Goal: Task Accomplishment & Management: Complete application form

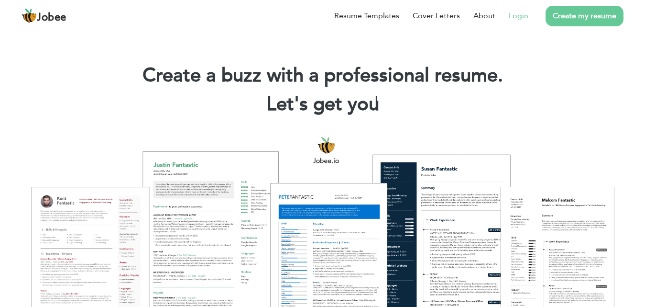
click at [516, 17] on link "Login" at bounding box center [519, 15] width 20 height 11
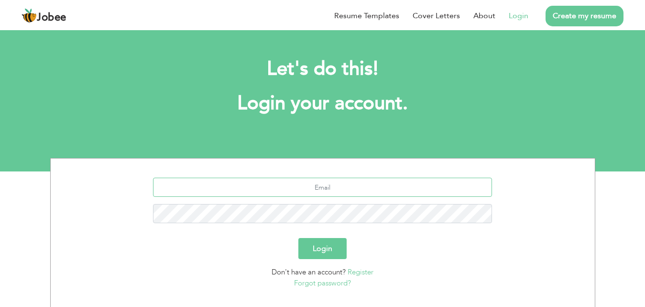
click at [330, 184] on input "text" at bounding box center [322, 186] width 339 height 19
type input "[EMAIL_ADDRESS][DOMAIN_NAME]"
click at [298, 238] on button "Login" at bounding box center [322, 248] width 48 height 21
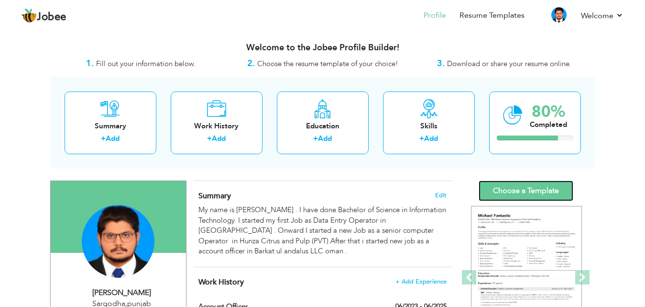
click at [495, 189] on link "Choose a Template" at bounding box center [526, 190] width 95 height 21
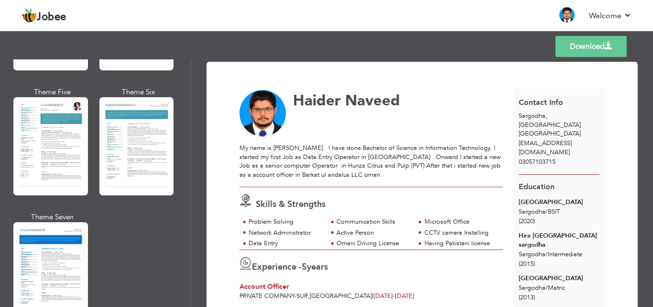
scroll to position [1704, 0]
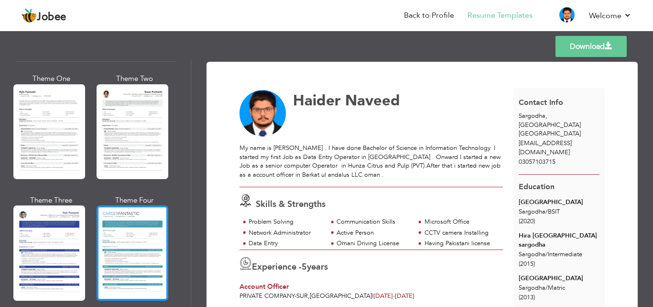
click at [137, 215] on div at bounding box center [133, 252] width 72 height 95
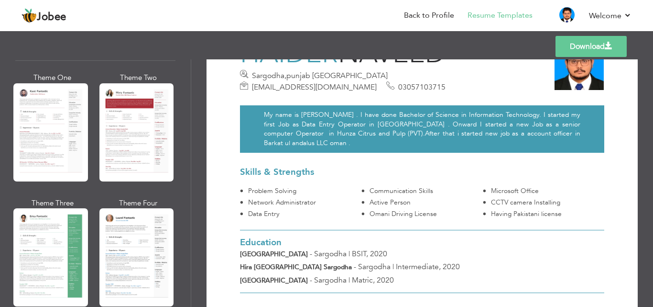
scroll to position [44, 0]
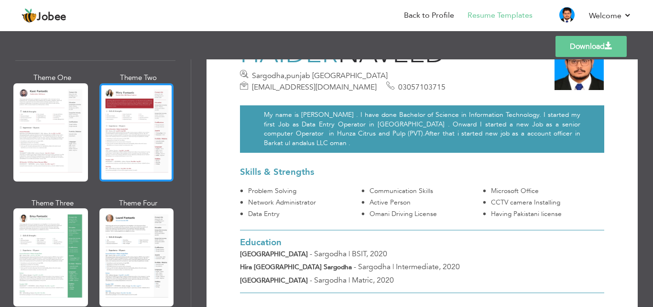
click at [126, 98] on div at bounding box center [136, 132] width 75 height 98
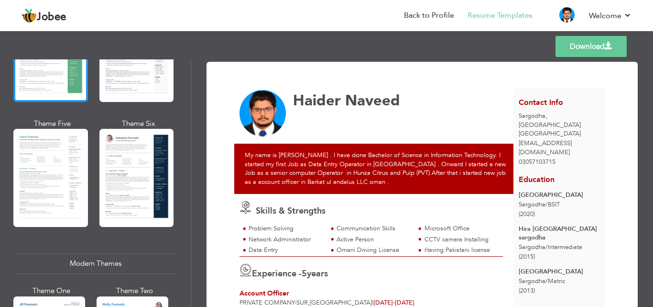
scroll to position [249, 0]
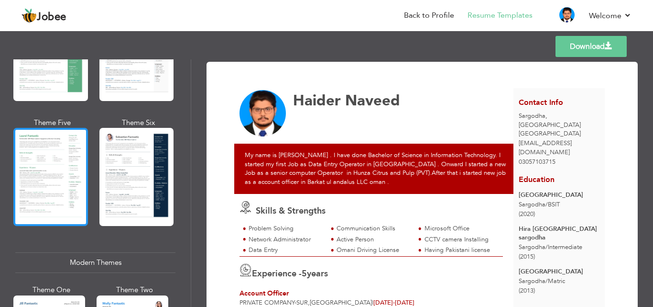
click at [44, 172] on div at bounding box center [50, 177] width 75 height 98
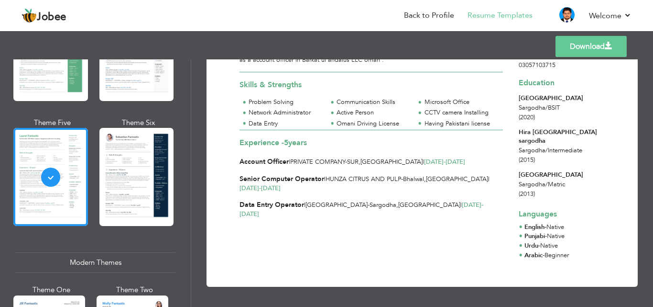
scroll to position [0, 0]
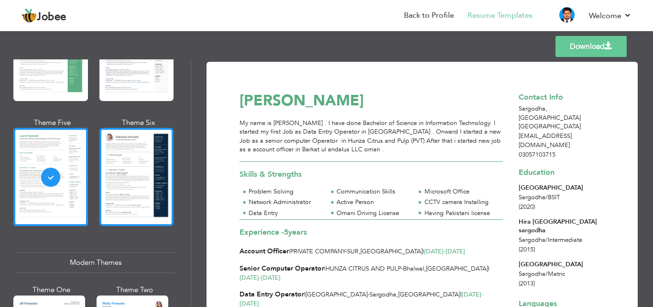
click at [132, 159] on div at bounding box center [136, 177] width 75 height 98
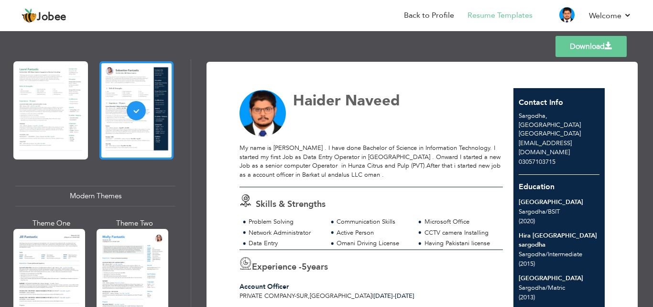
scroll to position [316, 0]
click at [91, 185] on div "Modern Themes" at bounding box center [95, 195] width 160 height 21
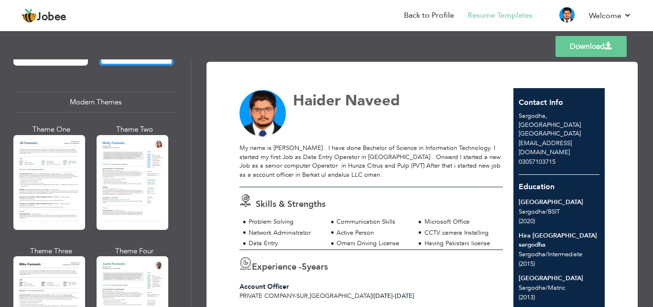
scroll to position [417, 0]
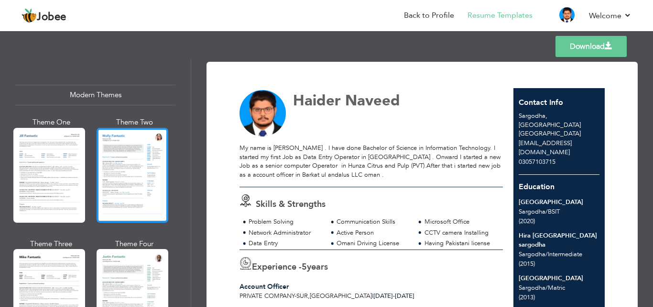
click at [126, 170] on div at bounding box center [133, 175] width 72 height 95
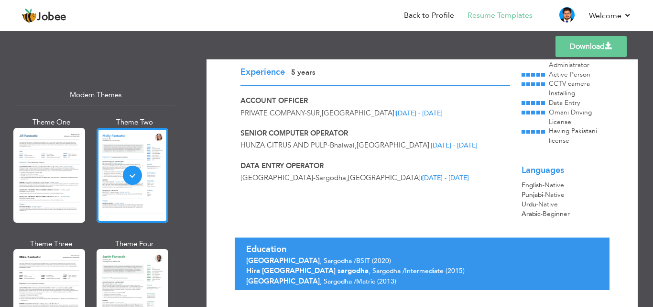
scroll to position [183, 0]
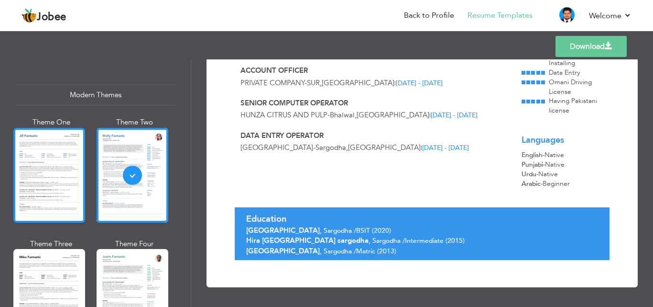
click at [59, 203] on div at bounding box center [49, 175] width 72 height 95
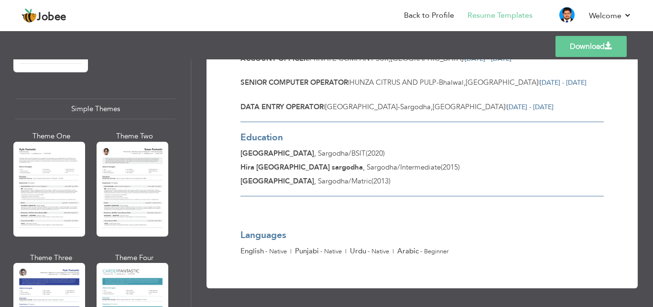
scroll to position [1704, 0]
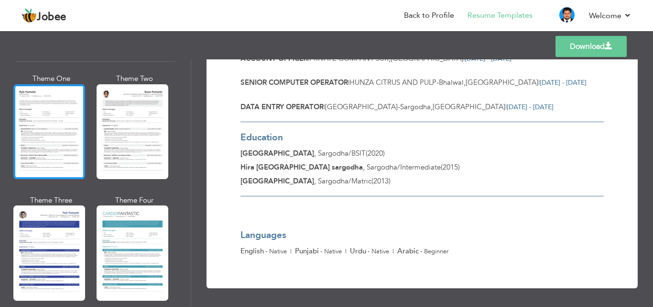
click at [52, 96] on div at bounding box center [49, 131] width 72 height 95
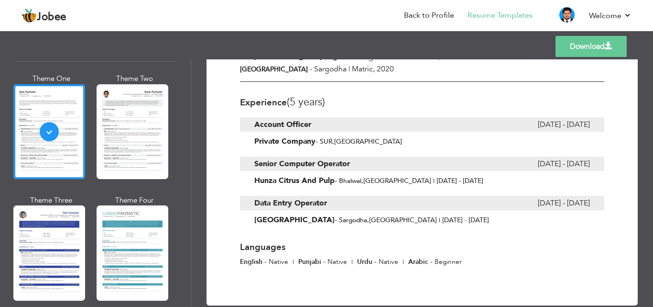
scroll to position [257, 0]
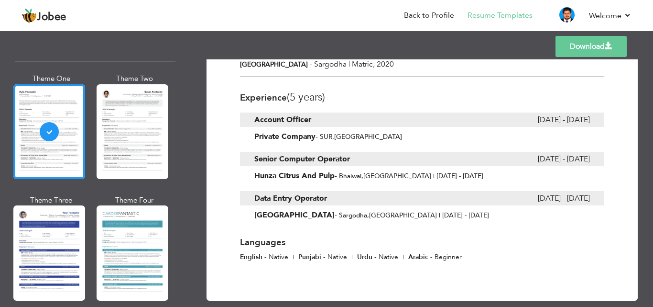
click at [364, 132] on div "Private Company - SUR , Oman" at bounding box center [422, 137] width 364 height 10
click at [355, 132] on span "SUR , Oman" at bounding box center [361, 136] width 82 height 9
click at [316, 131] on b "Private Company" at bounding box center [284, 136] width 61 height 11
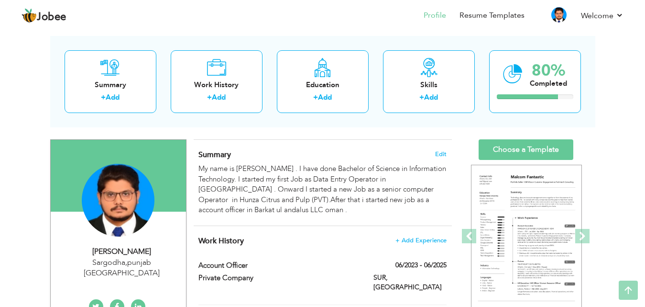
scroll to position [41, 0]
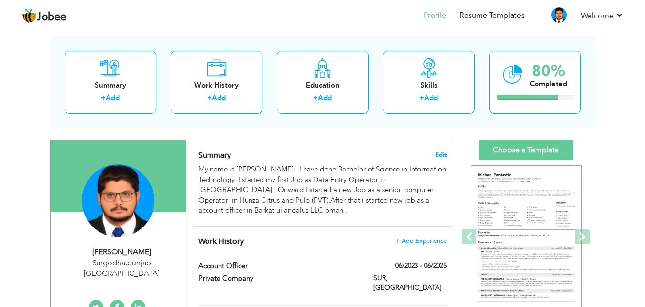
click at [440, 152] on span "Edit" at bounding box center [440, 154] width 11 height 7
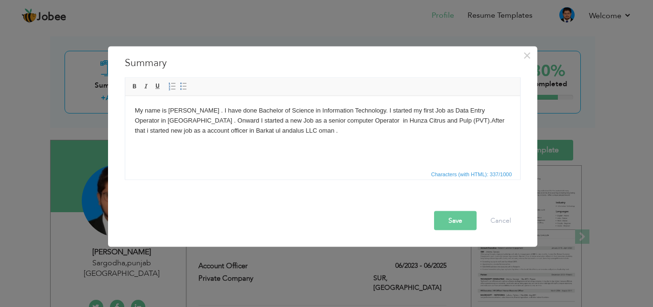
drag, startPoint x: 326, startPoint y: 137, endPoint x: 105, endPoint y: 108, distance: 222.8
click at [125, 108] on html "My name is Haider Naveed . I have done Bachelor of Science in Information Techn…" at bounding box center [322, 120] width 395 height 49
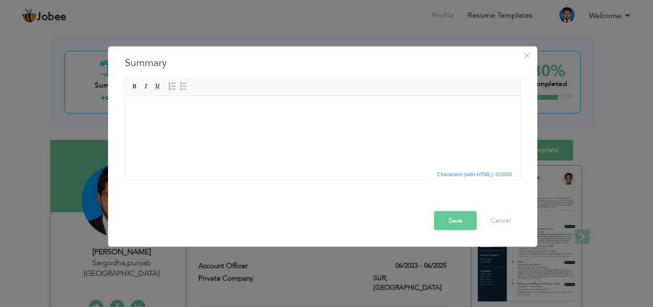
click at [463, 217] on button "Save" at bounding box center [455, 219] width 43 height 19
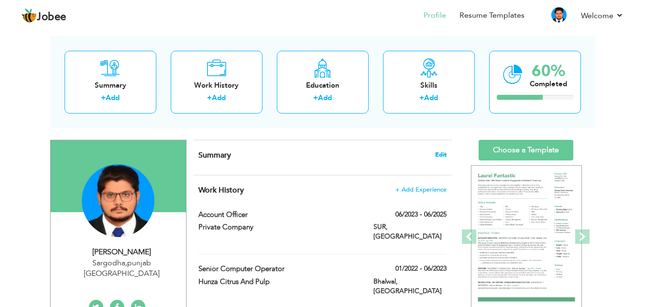
click at [439, 153] on span "Edit" at bounding box center [440, 154] width 11 height 7
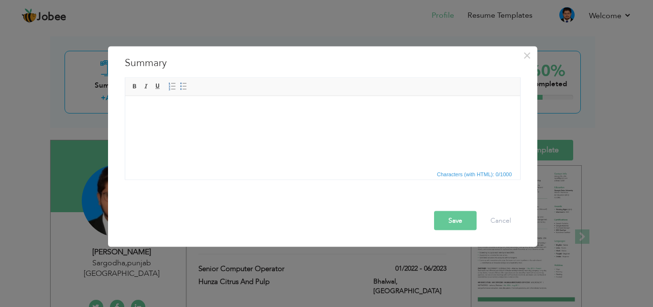
click at [366, 125] on html at bounding box center [322, 110] width 395 height 29
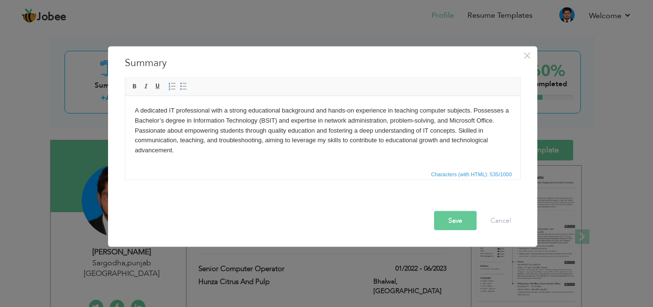
click at [456, 222] on button "Save" at bounding box center [455, 219] width 43 height 19
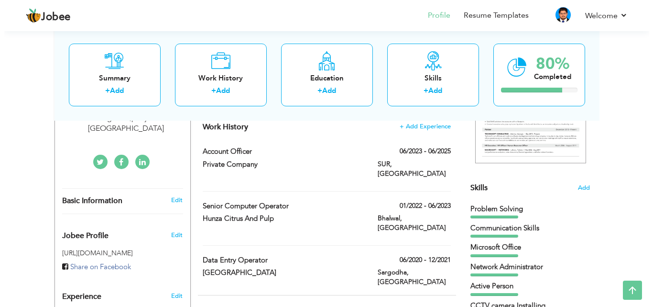
scroll to position [154, 0]
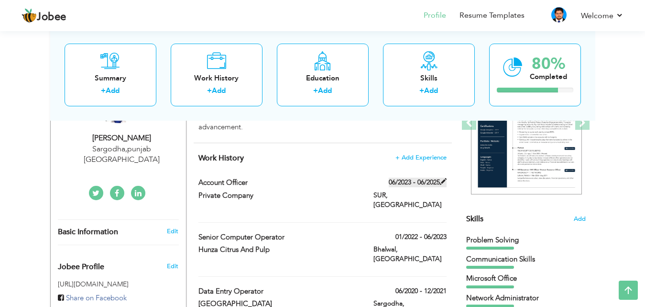
click at [446, 182] on span at bounding box center [443, 181] width 7 height 7
type input "Account Officer"
type input "Private Company"
type input "06/2023"
type input "06/2025"
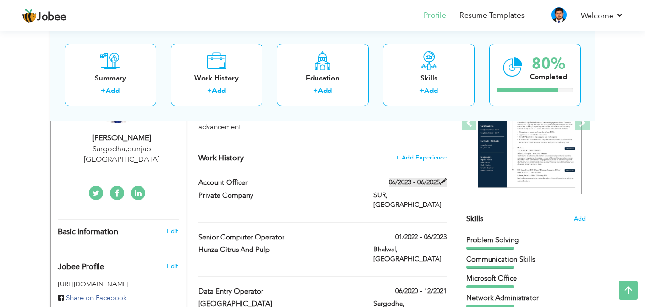
type input "Oman"
type input "SUR"
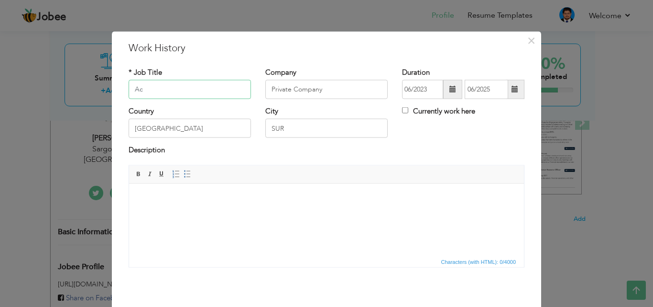
type input "A"
click at [211, 194] on body at bounding box center [327, 198] width 376 height 10
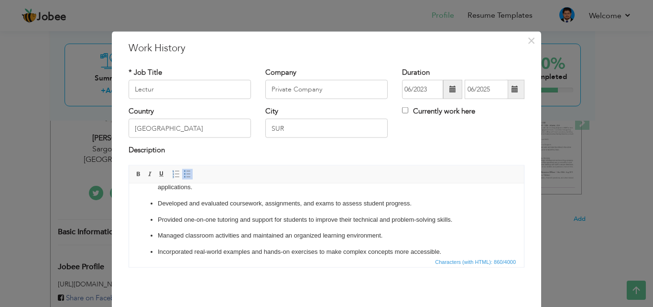
scroll to position [0, 0]
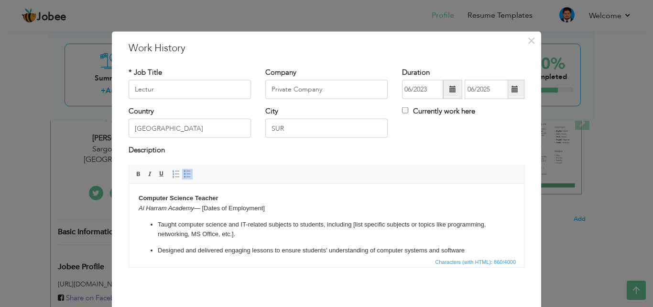
drag, startPoint x: 272, startPoint y: 209, endPoint x: 139, endPoint y: 211, distance: 132.5
click at [139, 211] on p "Computer Science Teacher Al Harram Academy — [Dates of Employment]" at bounding box center [327, 203] width 376 height 20
click at [162, 92] on input "Lectur" at bounding box center [190, 89] width 122 height 19
type input "L"
type input "Computer Science Teacher"
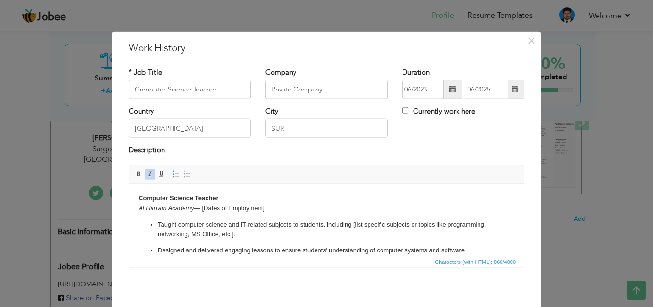
click at [189, 209] on em "Al Harram Academy" at bounding box center [166, 207] width 55 height 7
click at [192, 209] on em "Al Harram Academy" at bounding box center [166, 207] width 55 height 7
copy em "Al Harram Academy"
click at [295, 91] on input "Private Company" at bounding box center [326, 89] width 122 height 19
paste input "Al Harram Academy"
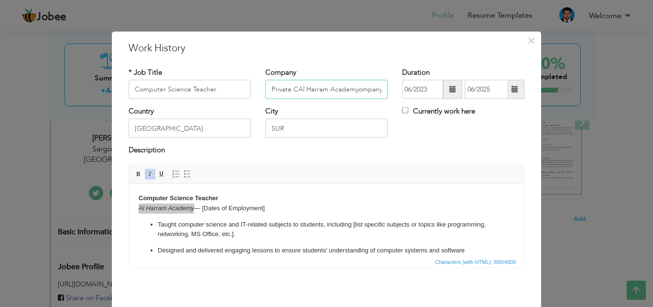
click at [289, 91] on input "Private CAl Harram Academyompany" at bounding box center [326, 89] width 122 height 19
type input "AL Harram Academy"
click at [446, 95] on span at bounding box center [452, 89] width 19 height 19
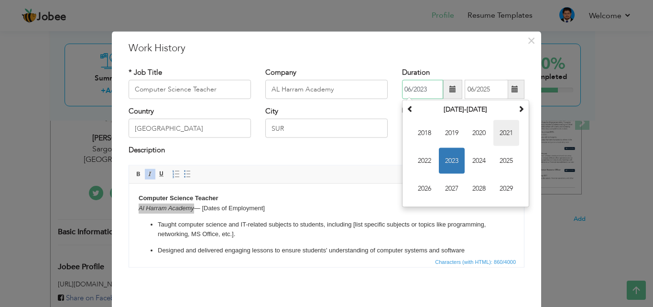
click at [499, 134] on span "2021" at bounding box center [507, 133] width 26 height 26
click at [426, 132] on span "Jan" at bounding box center [425, 133] width 26 height 26
type input "01/2021"
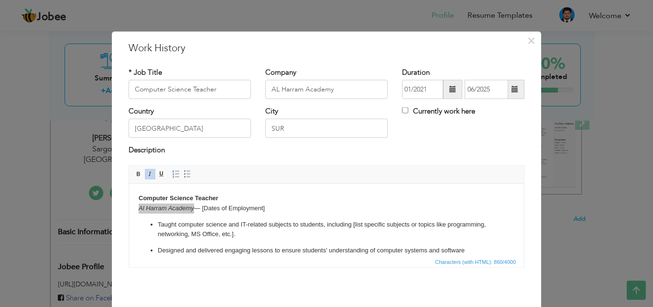
click at [512, 91] on span at bounding box center [515, 89] width 7 height 7
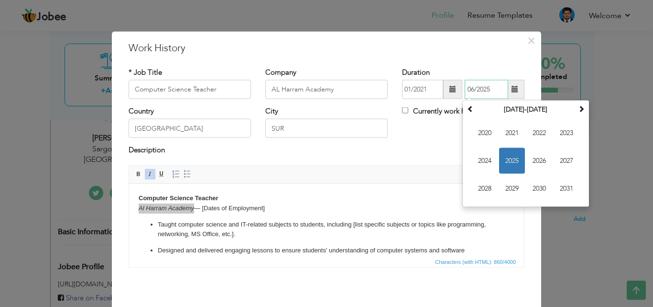
click at [504, 153] on span "2025" at bounding box center [512, 161] width 26 height 26
click at [528, 160] on span "Jul" at bounding box center [540, 161] width 26 height 26
type input "07/2025"
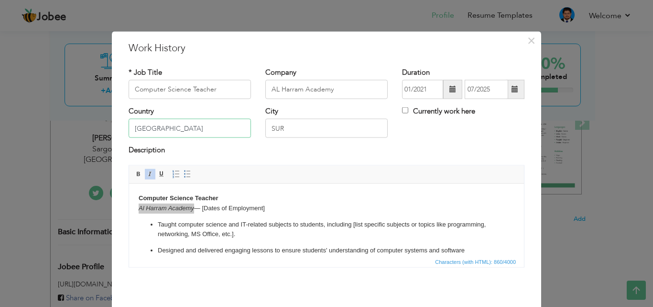
click at [208, 130] on input "Oman" at bounding box center [190, 128] width 122 height 19
type input "O"
type input "[GEOGRAPHIC_DATA]"
click at [272, 123] on input "SUR" at bounding box center [326, 128] width 122 height 19
type input "S"
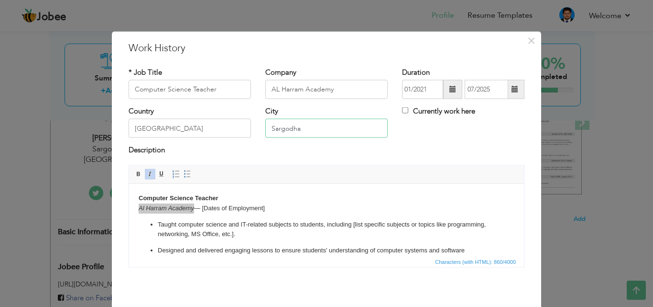
type input "Sargodha"
drag, startPoint x: 270, startPoint y: 208, endPoint x: 124, endPoint y: 195, distance: 147.0
click at [129, 195] on html "Computer Science Teacher Al Harram Academy — [Dates of Employment] Taught compu…" at bounding box center [326, 261] width 395 height 156
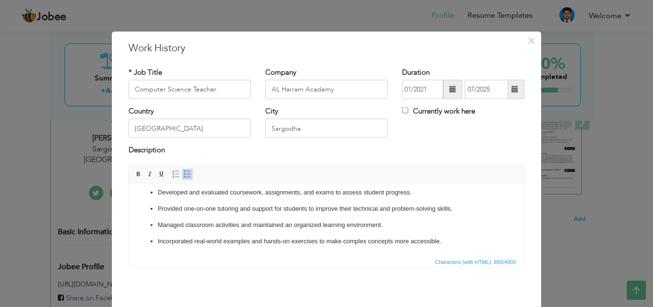
scroll to position [39, 0]
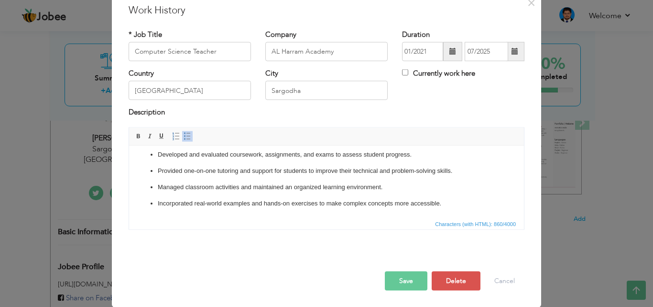
click at [401, 282] on button "Save" at bounding box center [406, 280] width 43 height 19
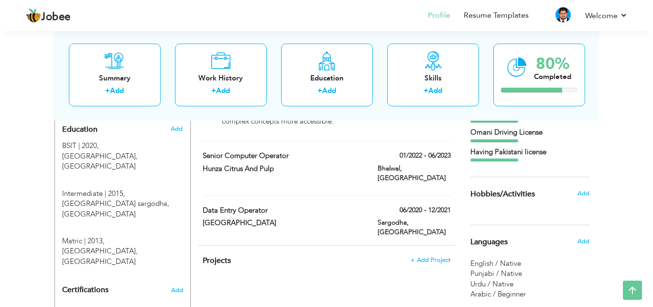
scroll to position [397, 0]
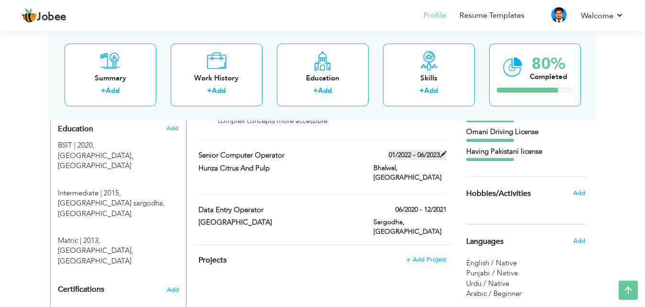
click at [441, 151] on span at bounding box center [443, 154] width 7 height 7
type input "Senior Computer Operator"
type input "Hunza Citrus And Pulp"
type input "01/2022"
type input "06/2023"
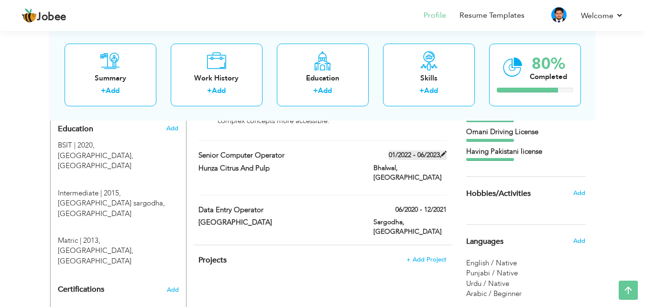
type input "Bhalwal"
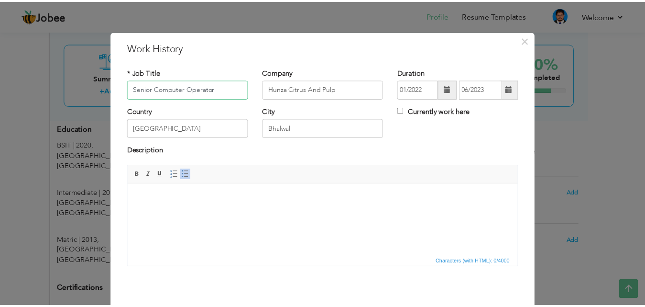
scroll to position [39, 0]
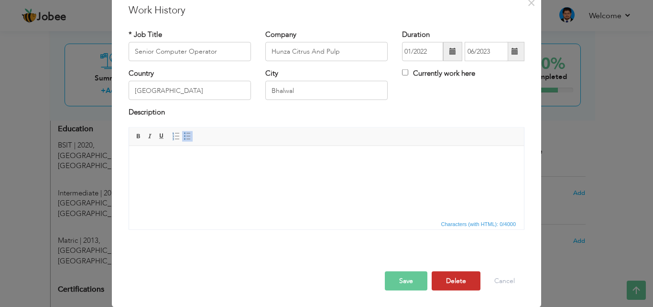
click at [441, 286] on button "Delete" at bounding box center [456, 280] width 49 height 19
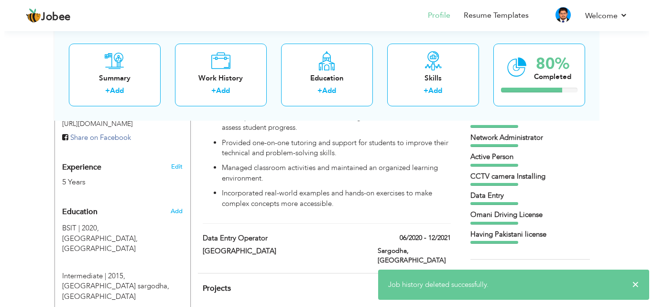
scroll to position [314, 0]
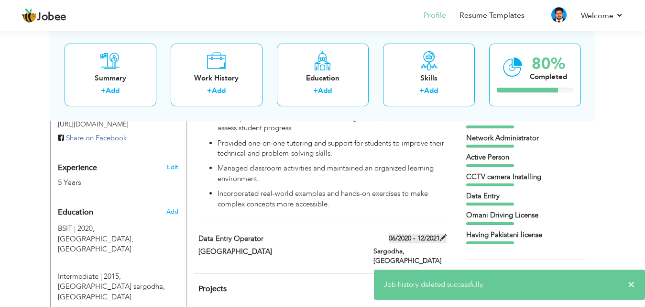
click at [443, 234] on span at bounding box center [443, 237] width 7 height 7
type input "Data Entry Operator"
type input "Royal Taj Hotel"
type input "06/2020"
type input "12/2021"
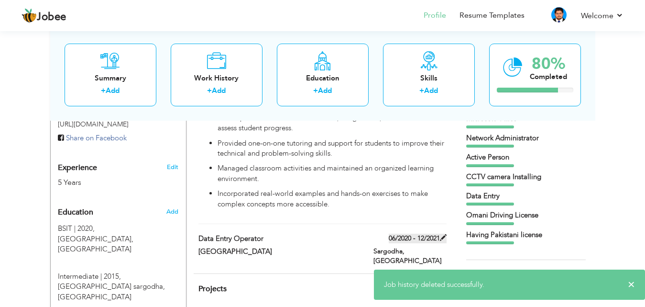
type input "Sargodha"
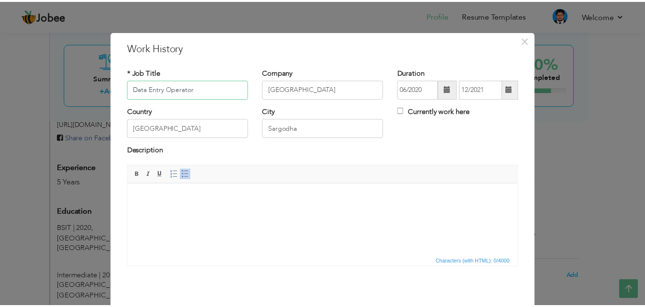
scroll to position [39, 0]
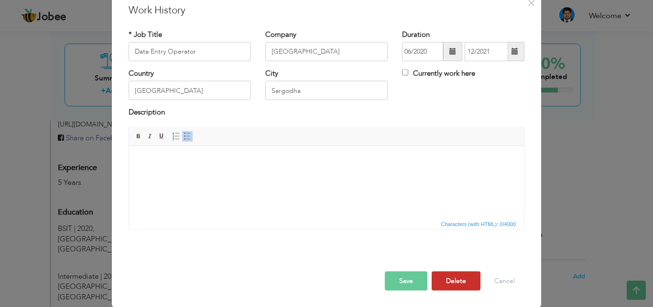
click at [447, 275] on button "Delete" at bounding box center [456, 280] width 49 height 19
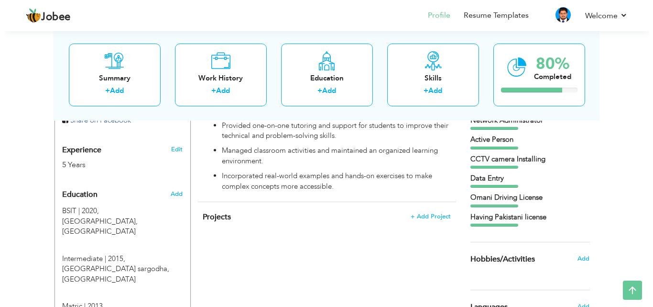
scroll to position [332, 0]
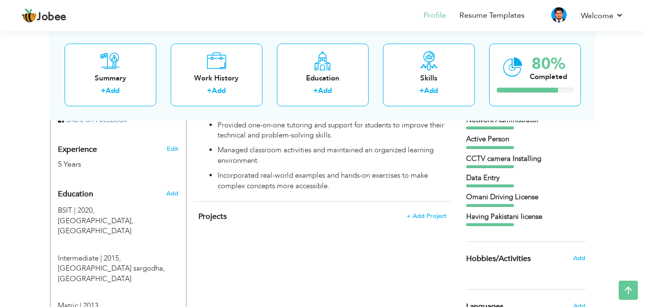
click at [166, 139] on div "Edit" at bounding box center [174, 146] width 22 height 23
type input "Haider"
type input "Naveed"
type input "03057103715"
select select "number:166"
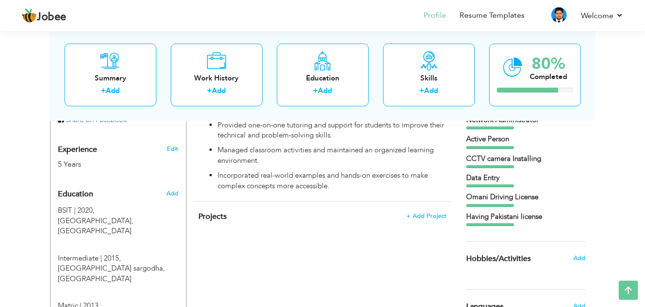
type input "[GEOGRAPHIC_DATA]"
type input "Sargodha"
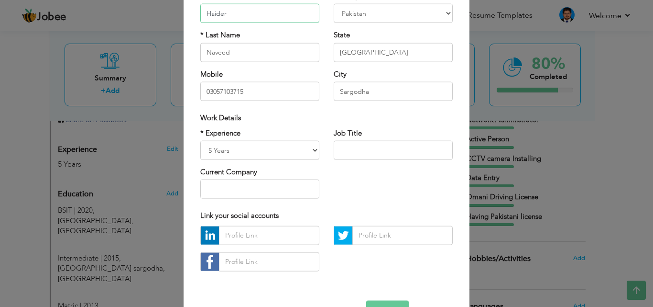
scroll to position [96, 0]
click at [308, 151] on select "Entry Level Less than 1 Year 1 Year 2 Years 3 Years 4 Years 5 Years 6 Years 7 Y…" at bounding box center [259, 149] width 119 height 19
click at [254, 152] on select "Entry Level Less than 1 Year 1 Year 2 Years 3 Years 4 Years 5 Years 6 Years 7 Y…" at bounding box center [259, 149] width 119 height 19
select select "number:8"
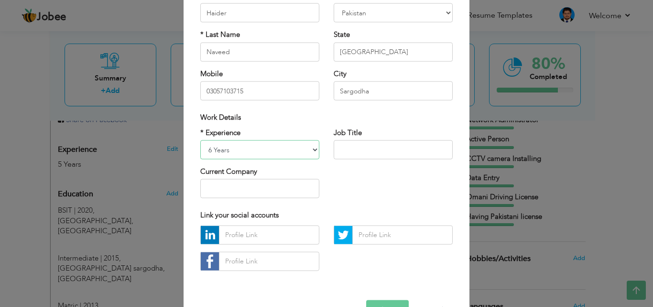
click at [200, 140] on select "Entry Level Less than 1 Year 1 Year 2 Years 3 Years 4 Years 5 Years 6 Years 7 Y…" at bounding box center [259, 149] width 119 height 19
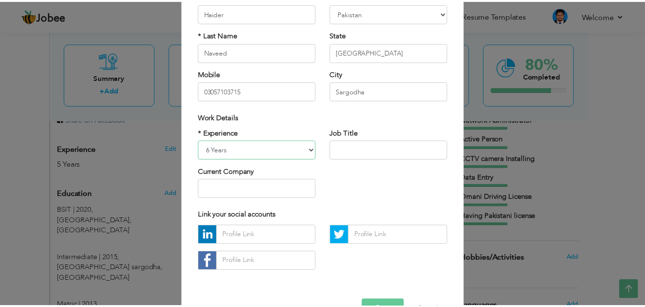
scroll to position [125, 0]
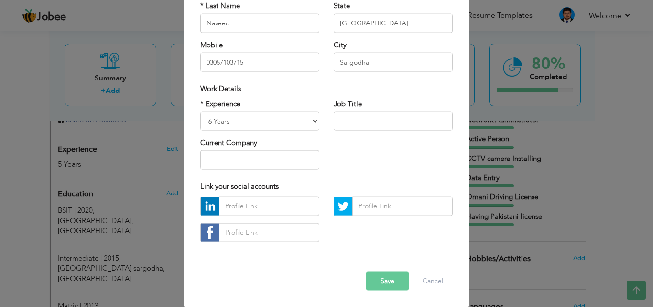
click at [381, 284] on button "Save" at bounding box center [387, 280] width 43 height 19
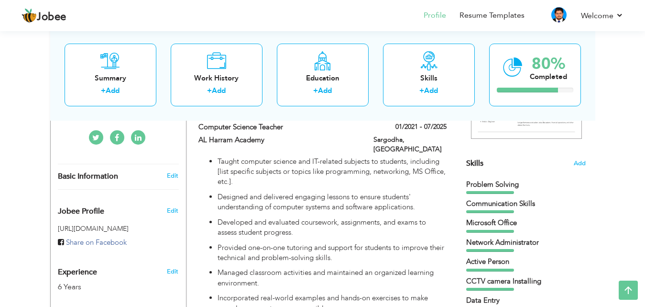
scroll to position [209, 0]
click at [578, 164] on span "Add" at bounding box center [579, 163] width 12 height 9
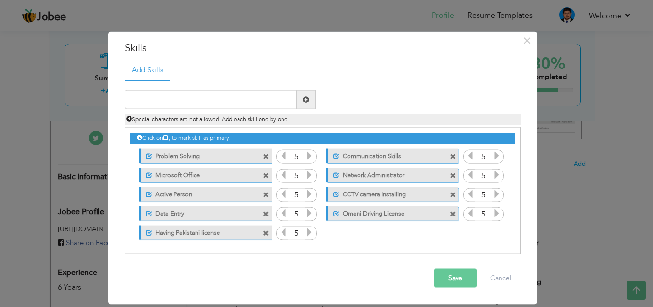
click at [264, 234] on span at bounding box center [266, 233] width 6 height 6
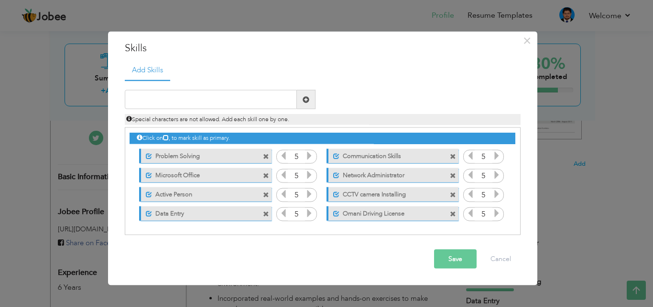
click at [453, 215] on span at bounding box center [453, 213] width 6 height 6
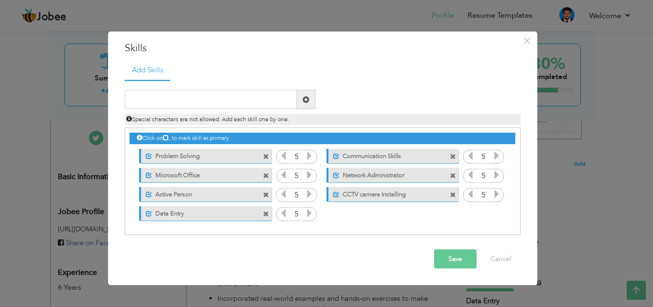
click at [454, 254] on button "Save" at bounding box center [455, 258] width 43 height 19
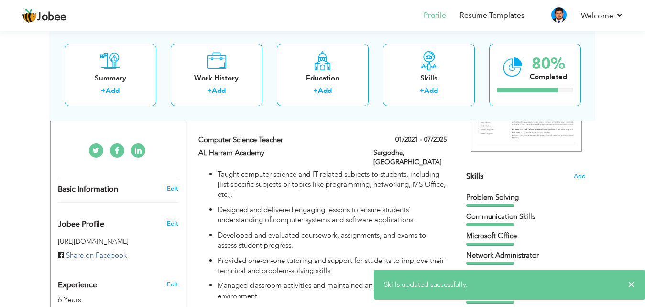
scroll to position [187, 0]
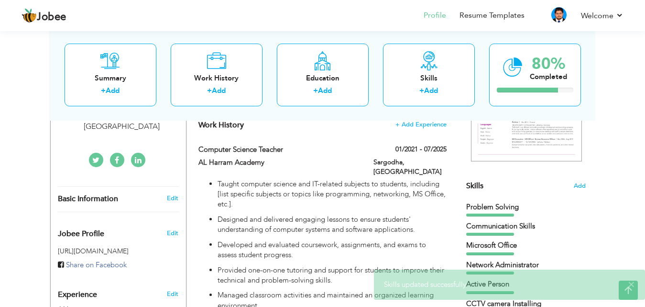
click at [576, 181] on div "Skills Add" at bounding box center [526, 92] width 120 height 198
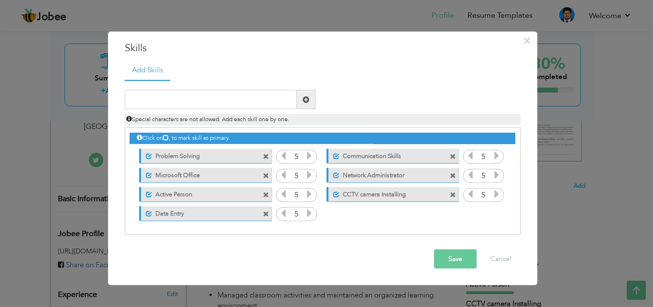
click at [455, 192] on span at bounding box center [453, 194] width 6 height 6
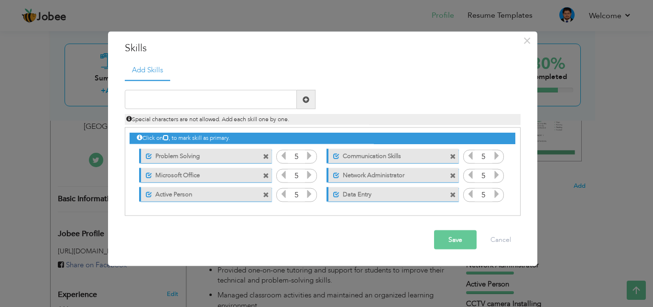
click at [462, 233] on button "Save" at bounding box center [455, 239] width 43 height 19
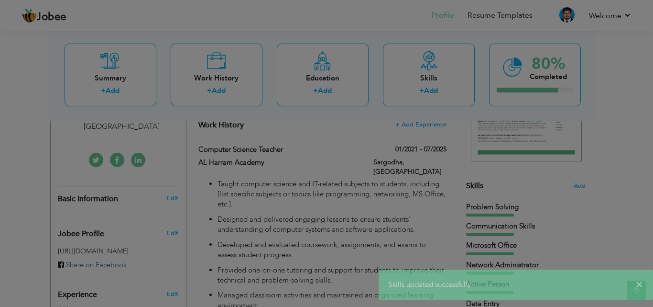
drag, startPoint x: 393, startPoint y: 213, endPoint x: 458, endPoint y: 212, distance: 65.0
click at [458, 212] on body "Jobee Profile Resume Templates Resume Templates Cover Letters About My Resume W…" at bounding box center [326, 203] width 653 height 780
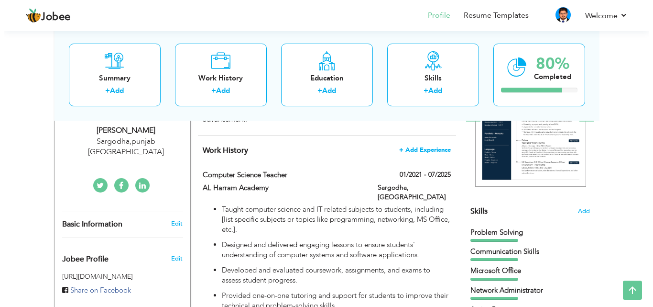
scroll to position [164, 0]
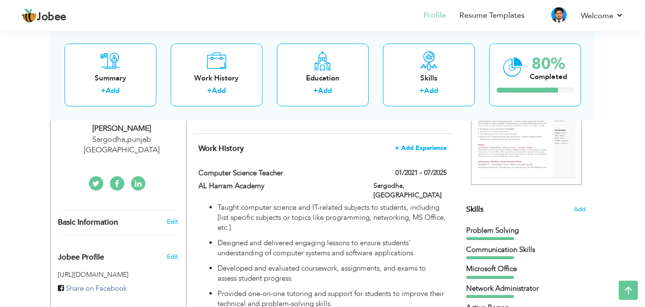
click at [408, 147] on span "+ Add Experience" at bounding box center [421, 147] width 52 height 7
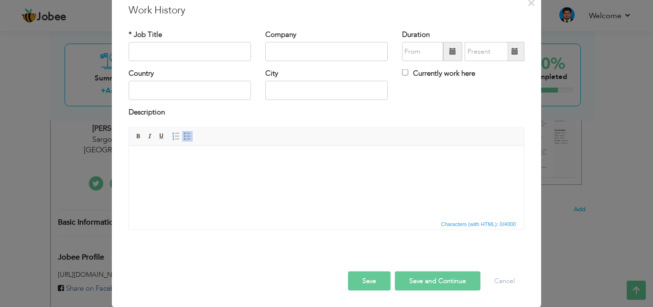
scroll to position [0, 0]
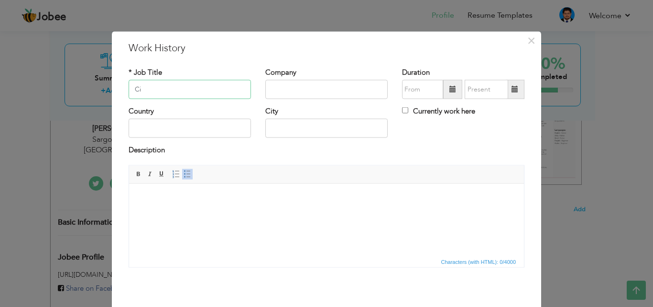
type input "C"
type input "Computer Teacher"
click at [339, 85] on input "City Acadmy" at bounding box center [326, 89] width 122 height 19
paste input "Academy"
type input "[GEOGRAPHIC_DATA]"
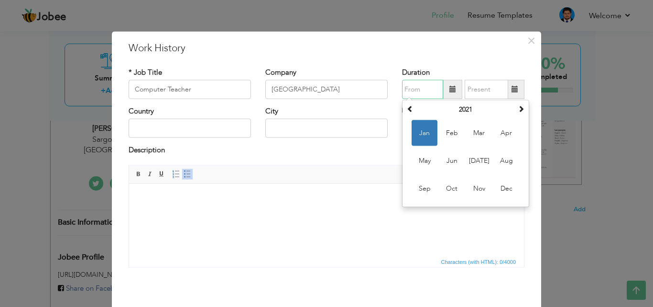
click at [424, 93] on input "text" at bounding box center [422, 89] width 41 height 19
click at [424, 128] on span "Jan" at bounding box center [425, 133] width 26 height 26
type input "01/2021"
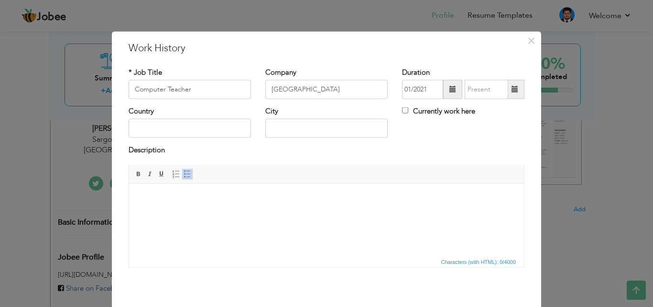
click at [443, 91] on span at bounding box center [452, 89] width 19 height 19
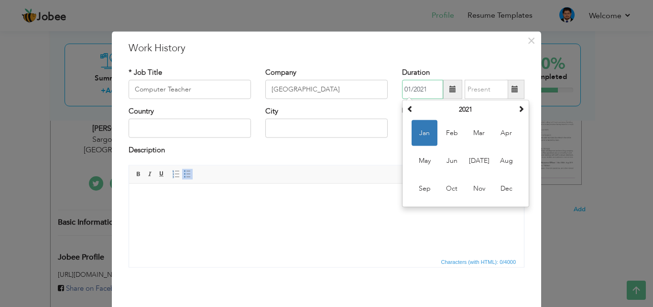
click at [427, 129] on span "Jan" at bounding box center [425, 133] width 26 height 26
click at [429, 84] on input "01/2021" at bounding box center [422, 89] width 41 height 19
click at [463, 115] on th "2021" at bounding box center [465, 109] width 99 height 14
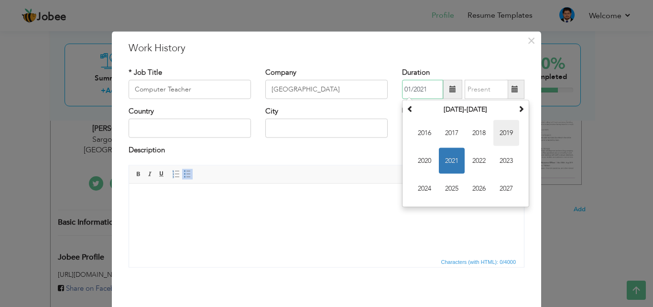
click at [504, 129] on span "2019" at bounding box center [507, 133] width 26 height 26
click at [497, 89] on input "text" at bounding box center [487, 89] width 44 height 19
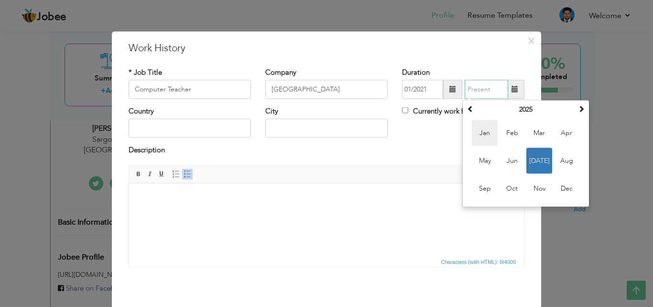
click at [485, 132] on span "Jan" at bounding box center [485, 133] width 26 height 26
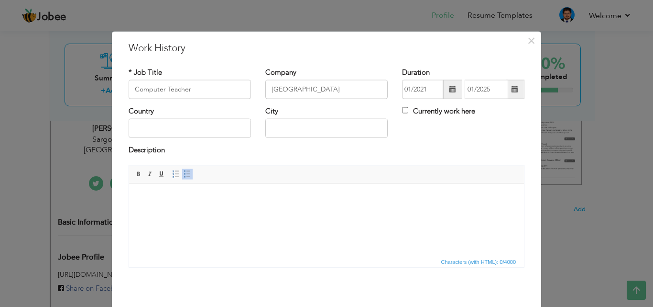
click at [512, 88] on span at bounding box center [515, 89] width 7 height 7
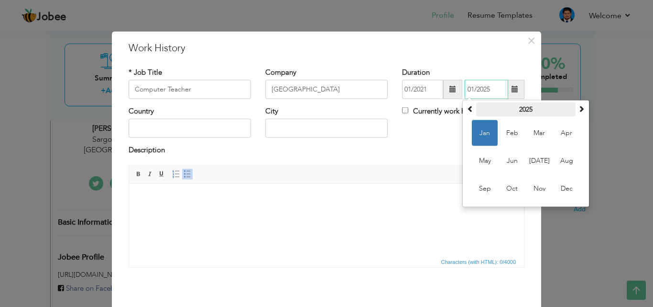
click at [514, 106] on th "2025" at bounding box center [525, 109] width 99 height 14
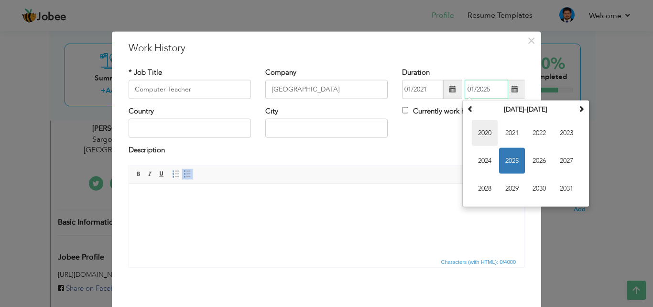
click at [482, 132] on span "2020" at bounding box center [485, 133] width 26 height 26
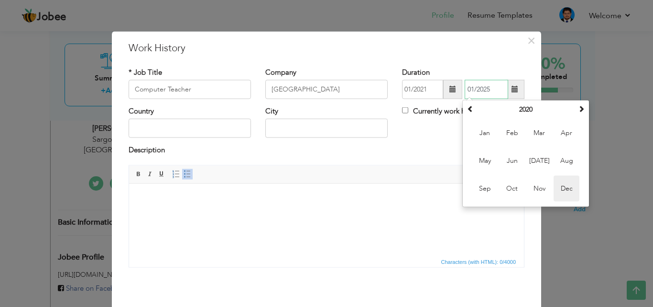
click at [568, 185] on span "Dec" at bounding box center [567, 189] width 26 height 26
type input "12/2020"
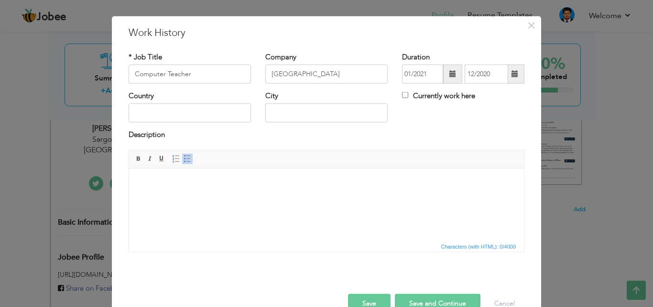
scroll to position [17, 0]
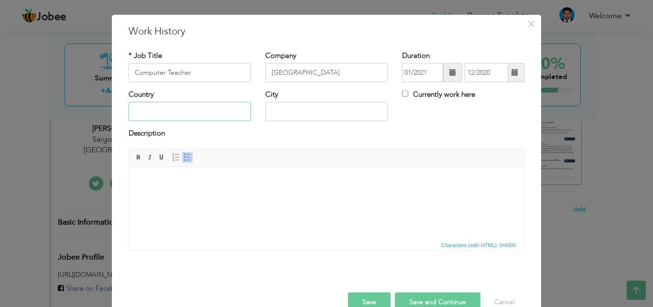
click at [206, 108] on input "text" at bounding box center [190, 111] width 122 height 19
type input "[GEOGRAPHIC_DATA]"
type input "Sargodha"
click at [358, 298] on button "Save" at bounding box center [369, 301] width 43 height 19
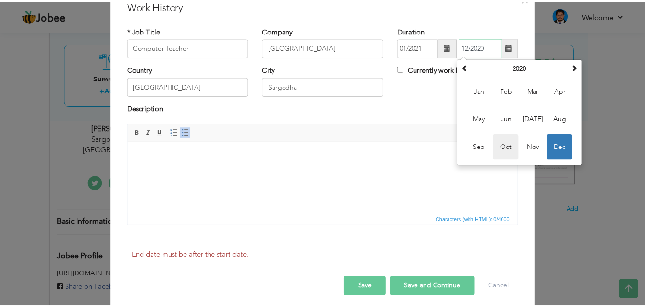
scroll to position [39, 0]
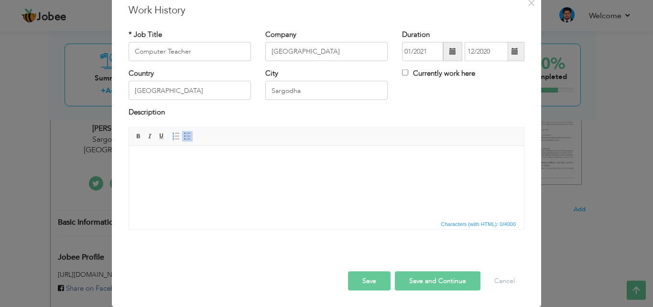
click at [423, 276] on button "Save and Continue" at bounding box center [438, 280] width 86 height 19
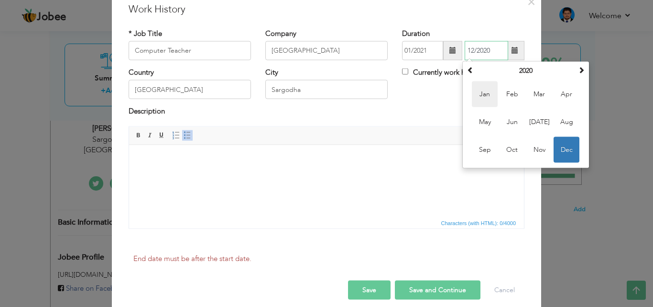
click at [478, 91] on span "Jan" at bounding box center [485, 94] width 26 height 26
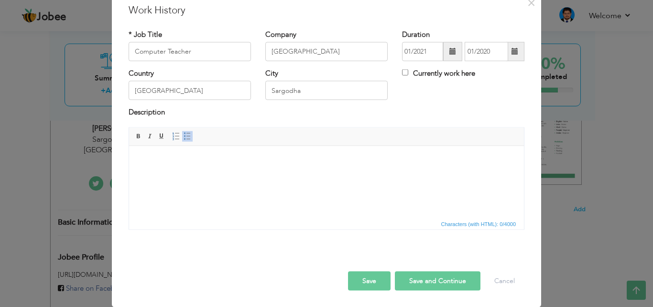
click at [506, 53] on span at bounding box center [515, 51] width 19 height 19
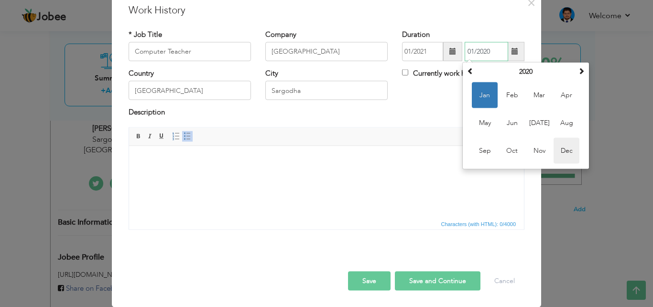
click at [561, 144] on span "Dec" at bounding box center [567, 151] width 26 height 26
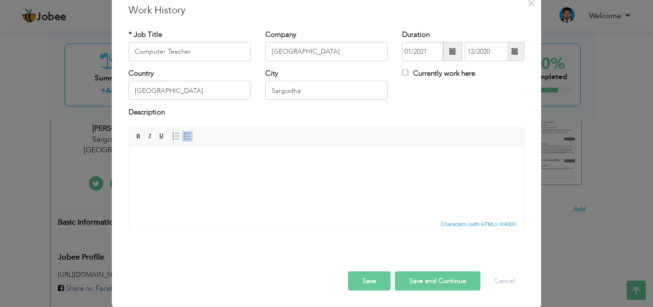
click at [423, 278] on button "Save and Continue" at bounding box center [438, 280] width 86 height 19
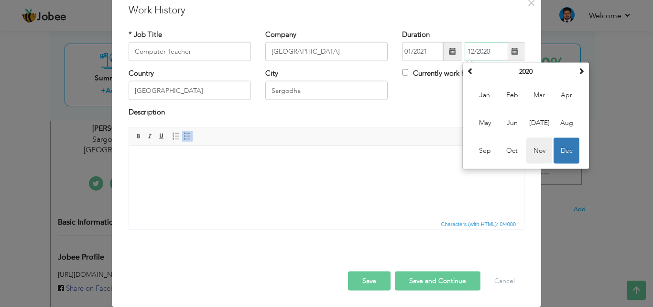
click at [533, 149] on span "Nov" at bounding box center [540, 151] width 26 height 26
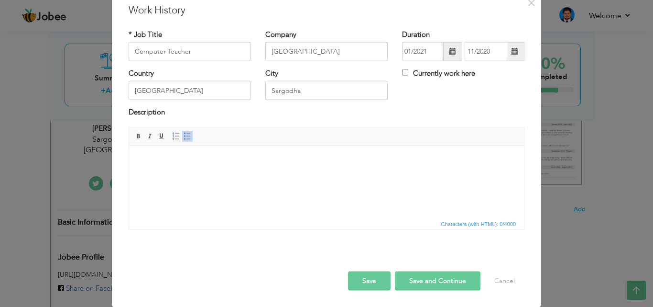
click at [417, 280] on button "Save and Continue" at bounding box center [438, 280] width 86 height 19
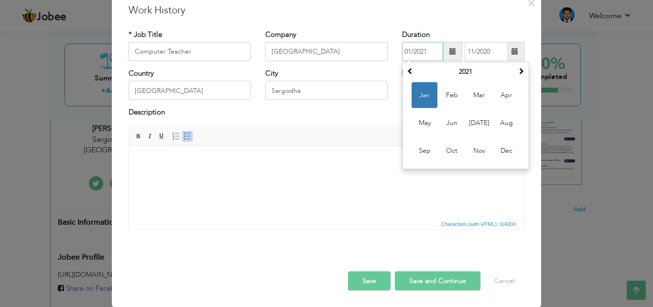
click at [429, 49] on input "01/2021" at bounding box center [422, 51] width 41 height 19
click at [449, 67] on th "2021" at bounding box center [465, 72] width 99 height 14
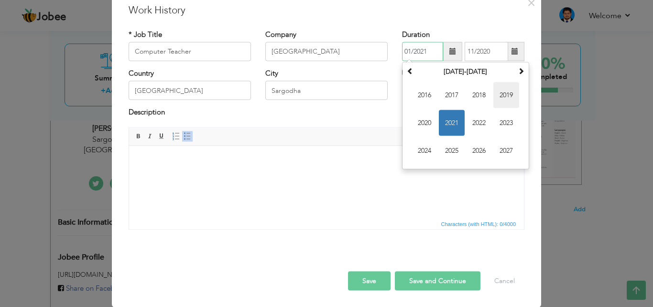
click at [502, 86] on span "2019" at bounding box center [507, 95] width 26 height 26
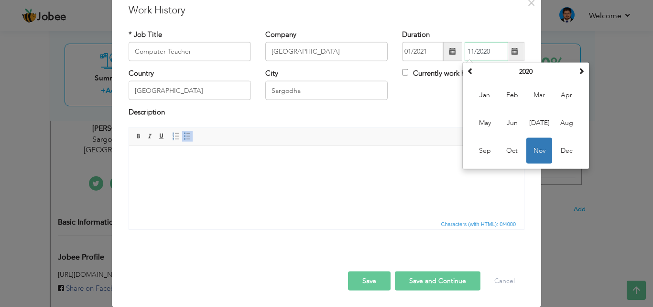
click at [488, 55] on input "11/2020" at bounding box center [487, 51] width 44 height 19
click at [559, 154] on span "Dec" at bounding box center [567, 151] width 26 height 26
type input "12/2020"
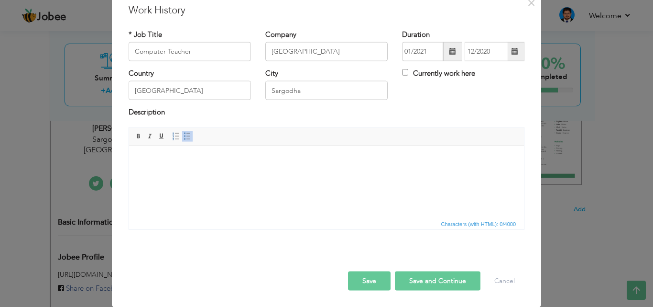
click at [415, 276] on button "Save and Continue" at bounding box center [438, 280] width 86 height 19
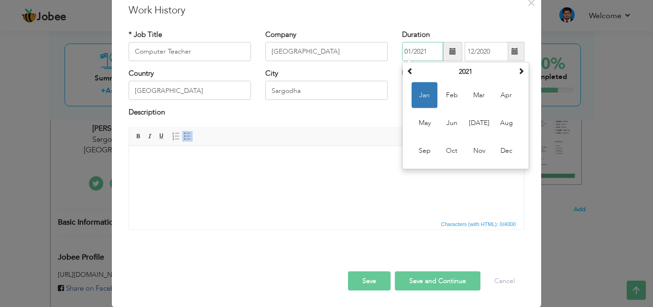
click at [430, 51] on input "01/2021" at bounding box center [422, 51] width 41 height 19
click at [445, 71] on th "2021" at bounding box center [465, 72] width 99 height 14
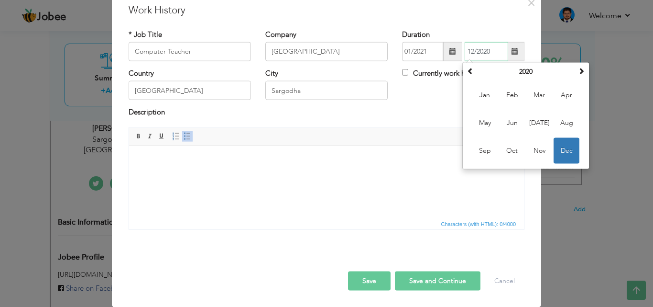
click at [492, 51] on input "12/2020" at bounding box center [487, 51] width 44 height 19
click at [530, 74] on th "2020" at bounding box center [525, 72] width 99 height 14
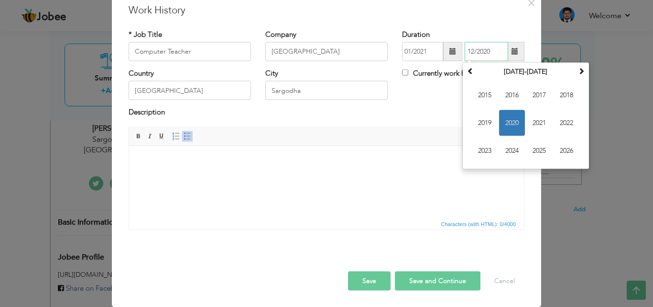
click at [514, 120] on span "2020" at bounding box center [512, 123] width 26 height 26
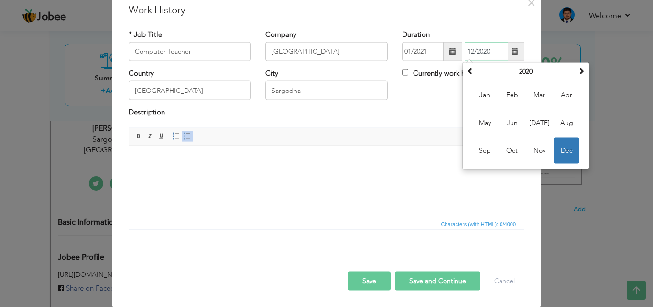
click at [570, 146] on span "Dec" at bounding box center [567, 151] width 26 height 26
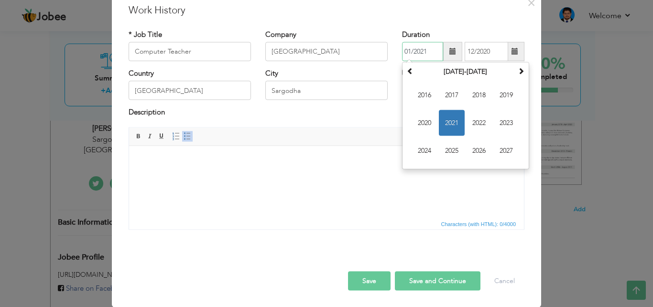
click at [434, 54] on input "01/2021" at bounding box center [422, 51] width 41 height 19
click at [446, 68] on th "2016-2027" at bounding box center [465, 72] width 99 height 14
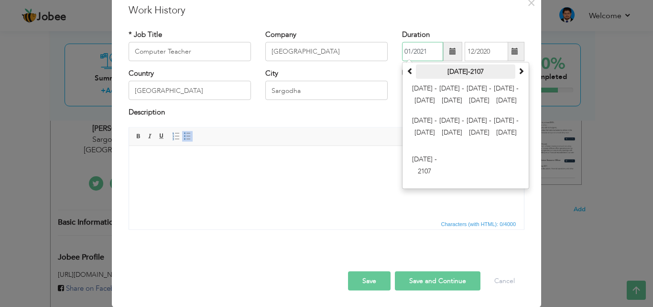
click at [456, 68] on th "2000-2107" at bounding box center [465, 72] width 99 height 14
type input "01/2019"
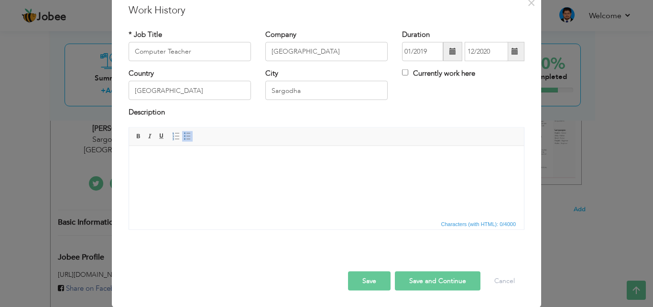
click at [389, 143] on span "Editor toolbars Basic Styles Bold Italic Underline Paragraph Insert/Remove Numb…" at bounding box center [326, 136] width 395 height 18
click at [422, 281] on button "Save and Continue" at bounding box center [438, 280] width 86 height 19
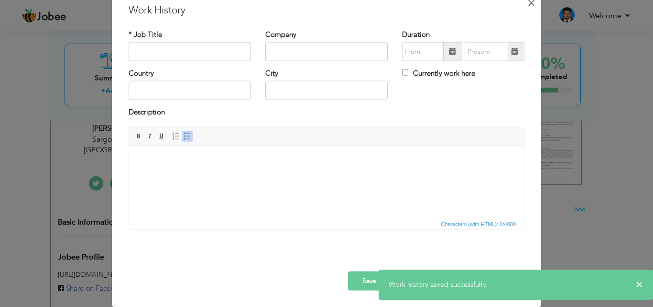
click at [528, 6] on span "×" at bounding box center [532, 2] width 8 height 17
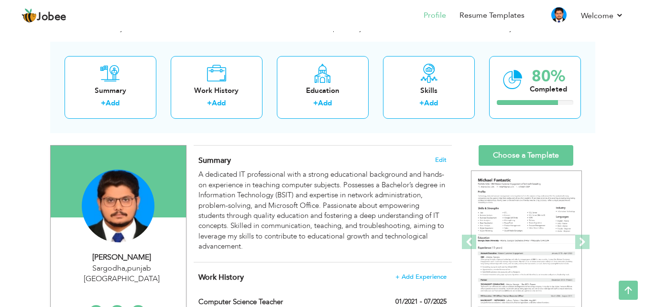
scroll to position [0, 0]
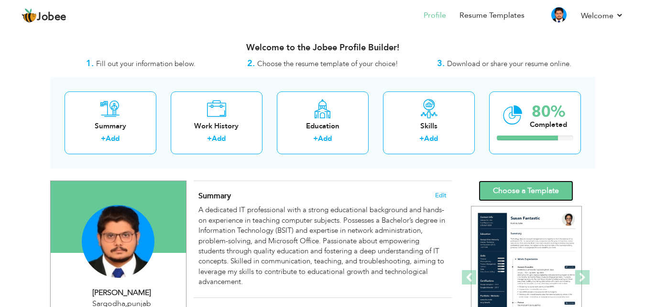
click at [506, 184] on link "Choose a Template" at bounding box center [526, 190] width 95 height 21
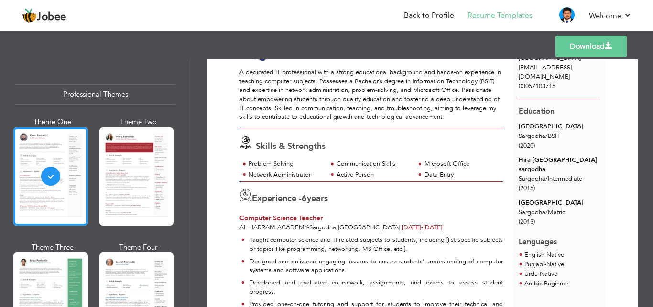
scroll to position [76, 0]
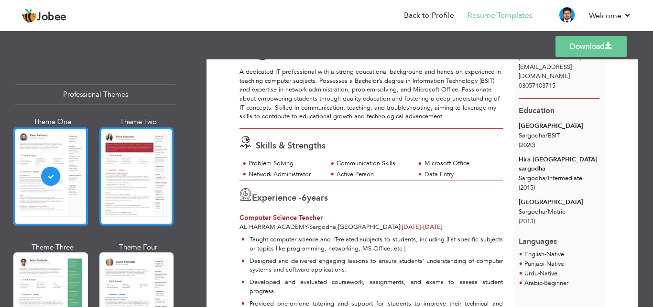
click at [135, 162] on div at bounding box center [136, 176] width 75 height 98
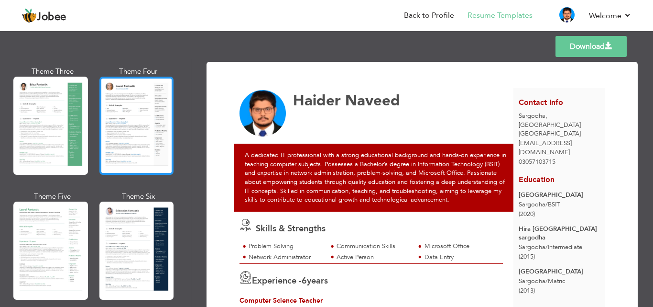
scroll to position [177, 0]
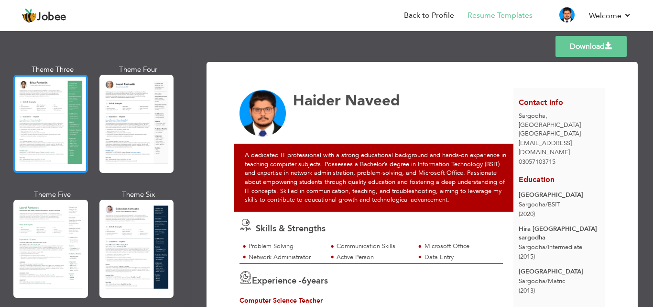
click at [67, 143] on div at bounding box center [50, 124] width 75 height 98
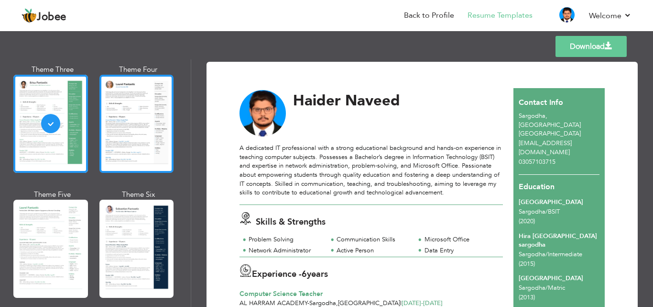
click at [106, 129] on div at bounding box center [136, 124] width 75 height 98
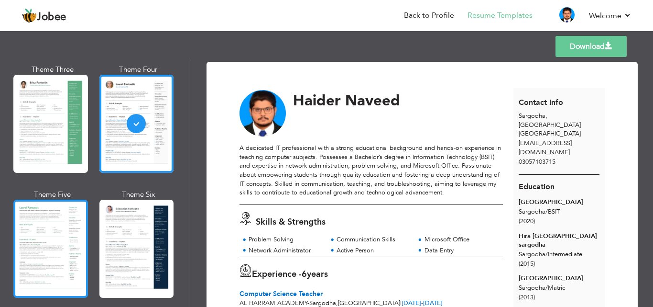
click at [47, 206] on div at bounding box center [50, 248] width 75 height 98
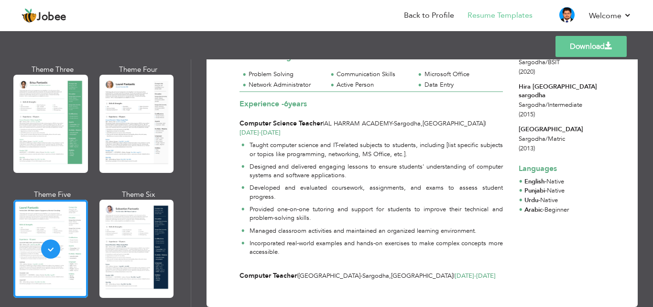
scroll to position [164, 0]
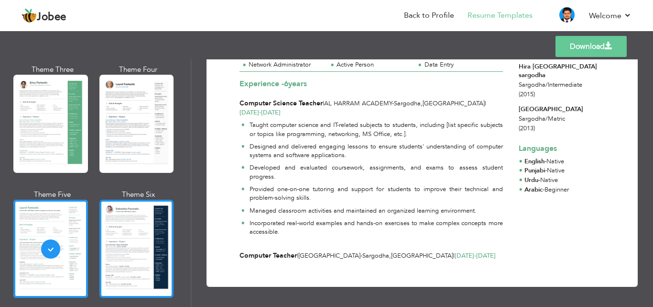
click at [149, 231] on div at bounding box center [136, 248] width 75 height 98
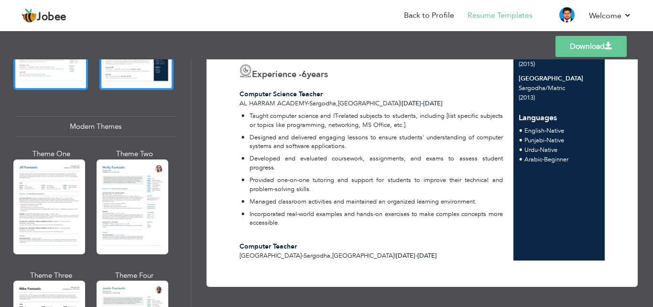
scroll to position [386, 0]
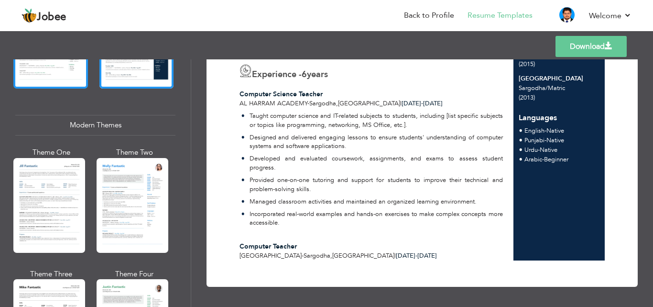
click at [72, 172] on div at bounding box center [49, 205] width 72 height 95
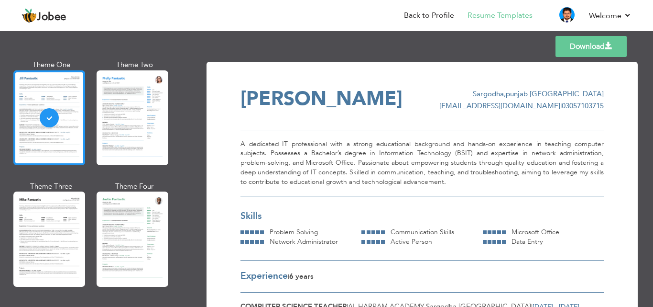
scroll to position [490, 0]
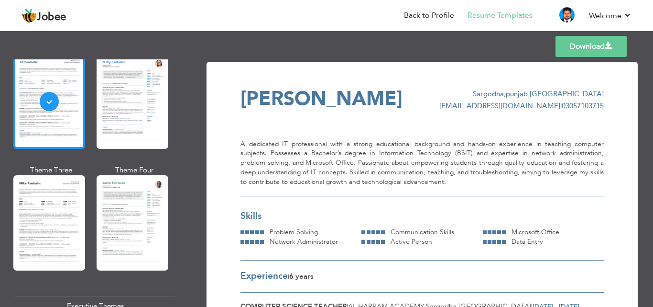
click at [76, 203] on div at bounding box center [49, 222] width 72 height 95
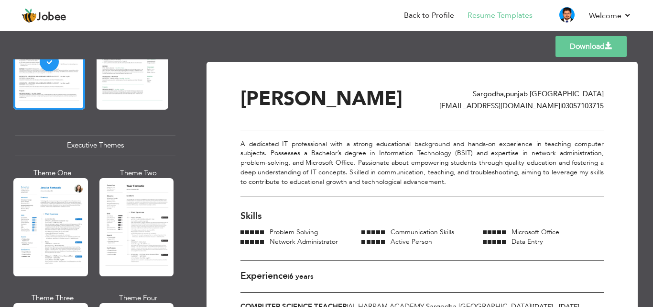
scroll to position [661, 0]
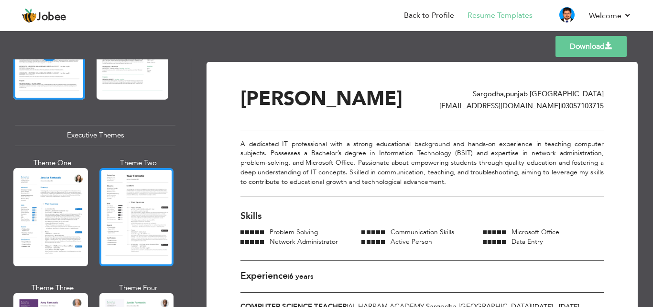
click at [139, 223] on div at bounding box center [136, 217] width 75 height 98
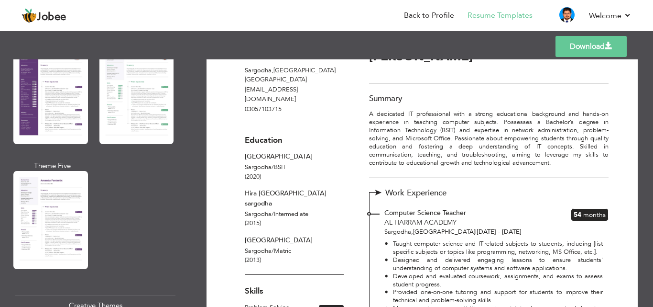
scroll to position [909, 0]
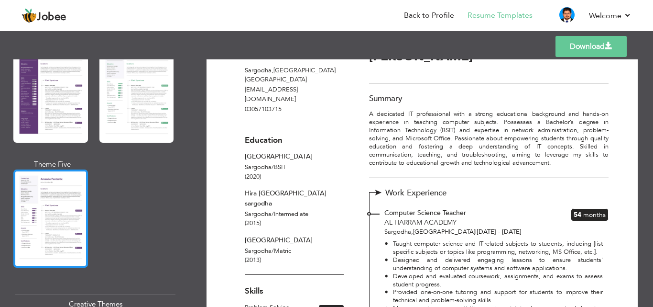
click at [65, 208] on div at bounding box center [50, 218] width 75 height 98
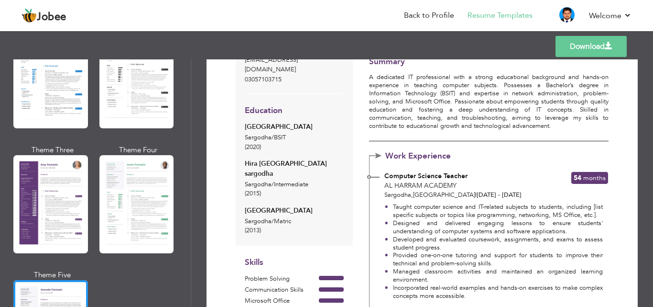
scroll to position [75, 0]
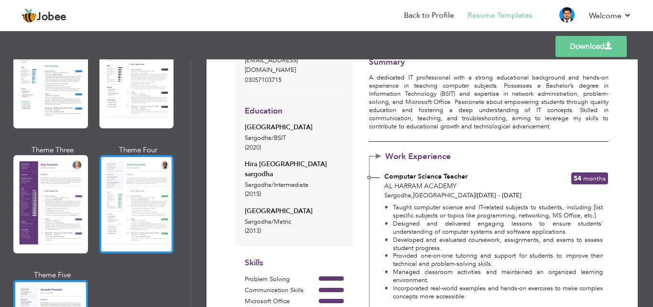
click at [162, 214] on div at bounding box center [136, 204] width 75 height 98
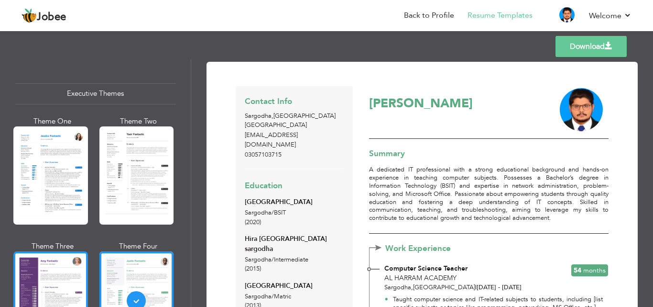
scroll to position [702, 0]
click at [32, 150] on div at bounding box center [50, 176] width 75 height 98
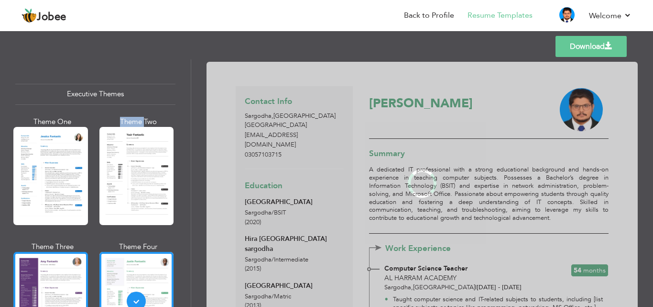
click at [32, 150] on div "Professional Themes Theme One Theme Two Theme Three Theme Four" at bounding box center [326, 182] width 653 height 247
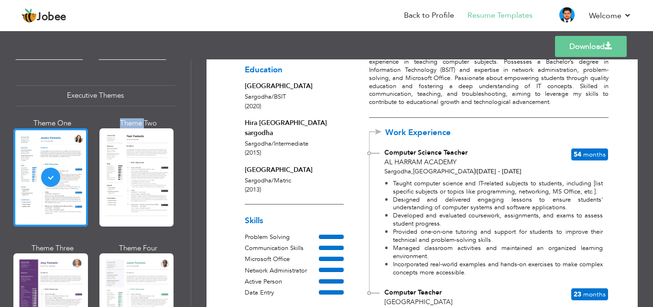
scroll to position [117, 0]
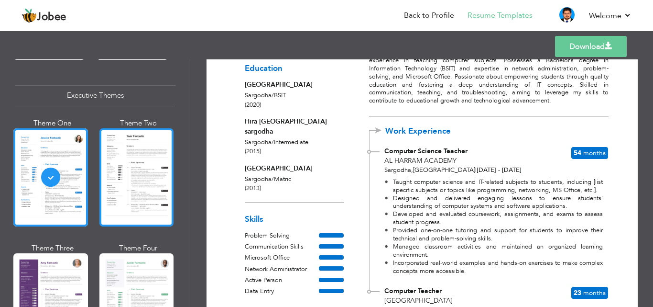
click at [138, 181] on div at bounding box center [136, 177] width 75 height 98
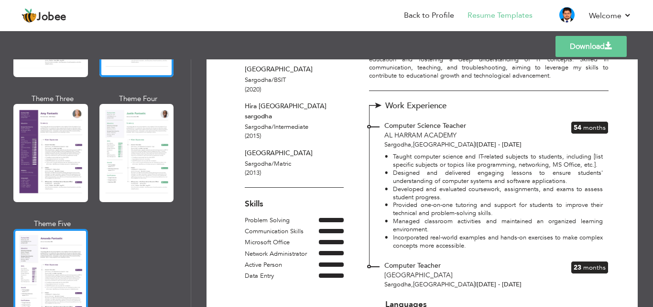
scroll to position [850, 0]
click at [37, 275] on div at bounding box center [50, 277] width 75 height 98
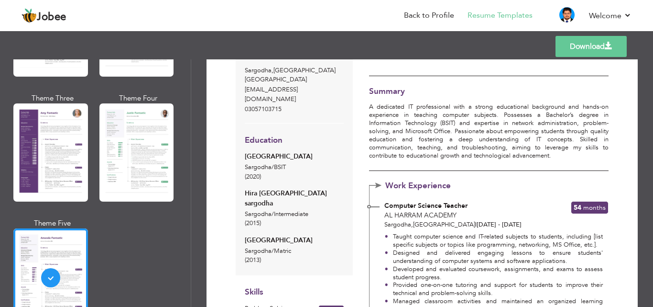
scroll to position [0, 0]
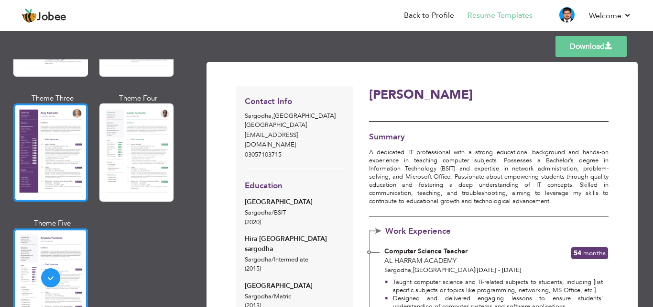
click at [63, 151] on div at bounding box center [50, 152] width 75 height 98
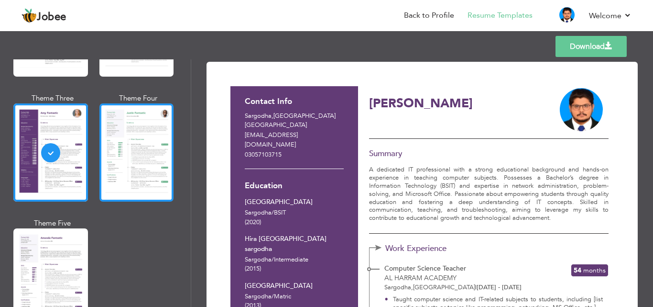
click at [101, 148] on div at bounding box center [136, 152] width 75 height 98
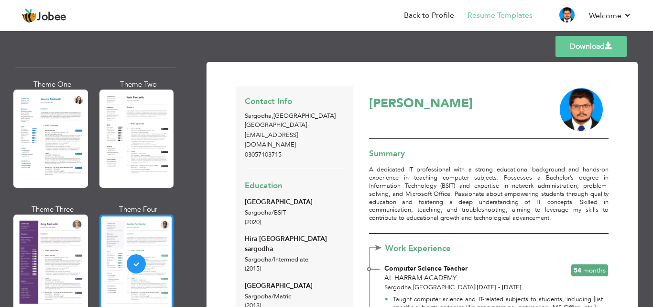
scroll to position [739, 0]
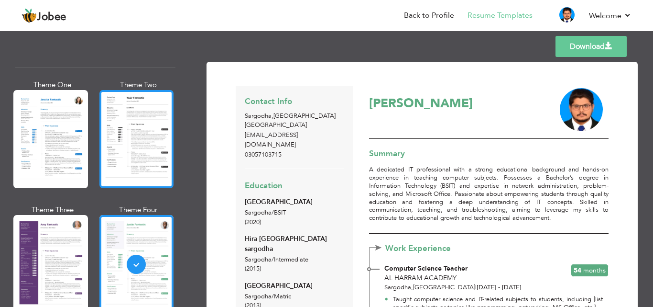
click at [138, 142] on div at bounding box center [136, 139] width 75 height 98
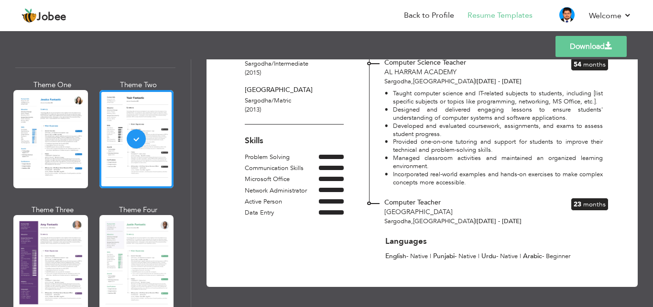
scroll to position [206, 0]
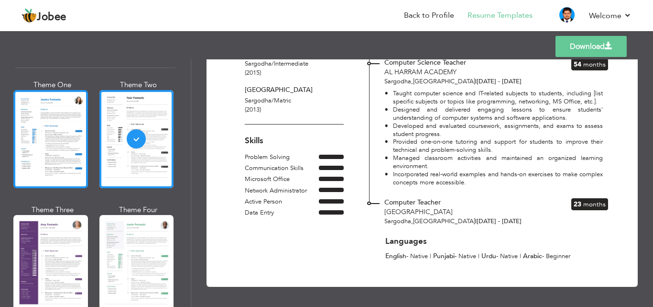
click at [51, 146] on div at bounding box center [50, 139] width 75 height 98
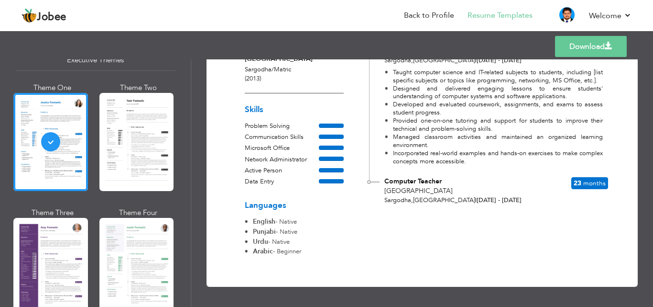
scroll to position [0, 0]
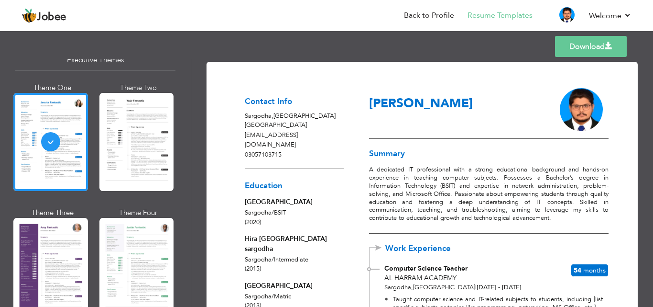
click at [559, 46] on link "Download" at bounding box center [591, 46] width 72 height 21
